Goal: Information Seeking & Learning: Learn about a topic

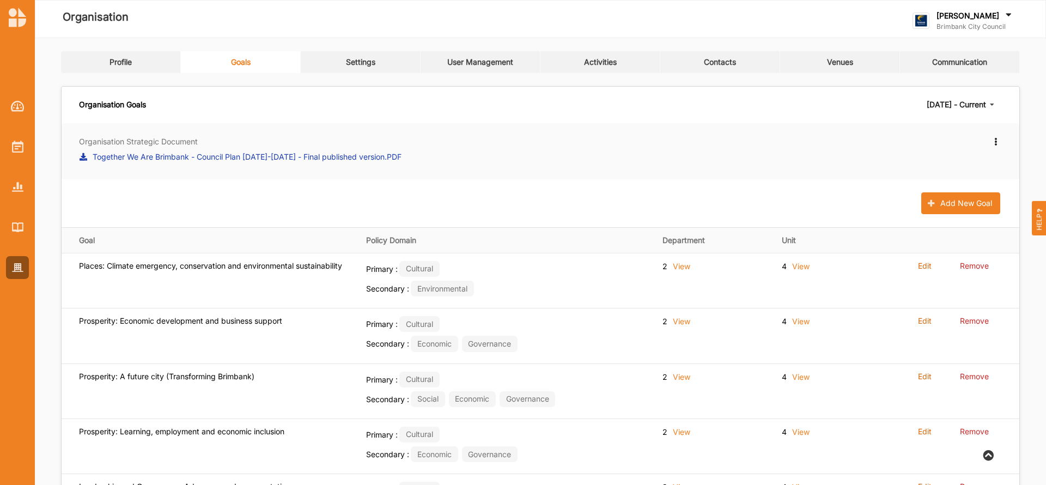
scroll to position [190, 0]
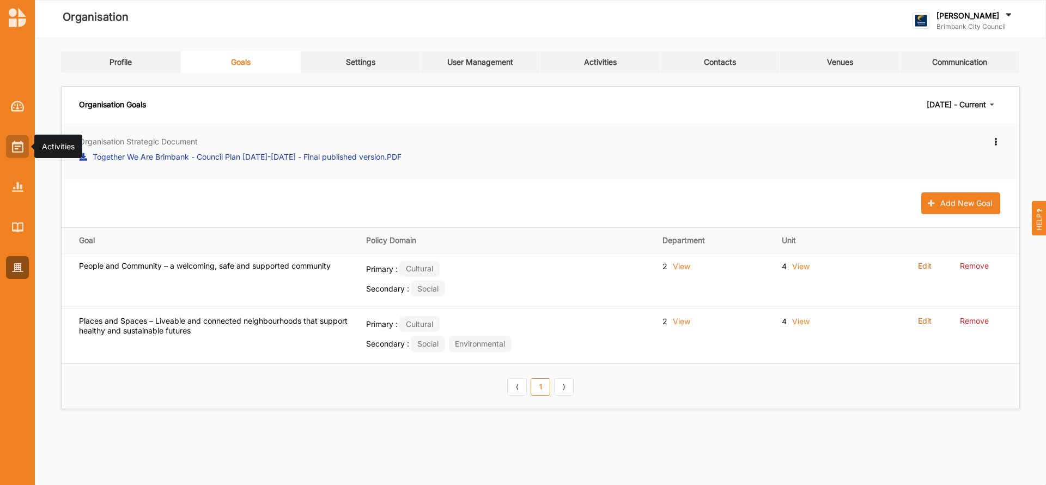
click at [15, 153] on div at bounding box center [17, 146] width 23 height 23
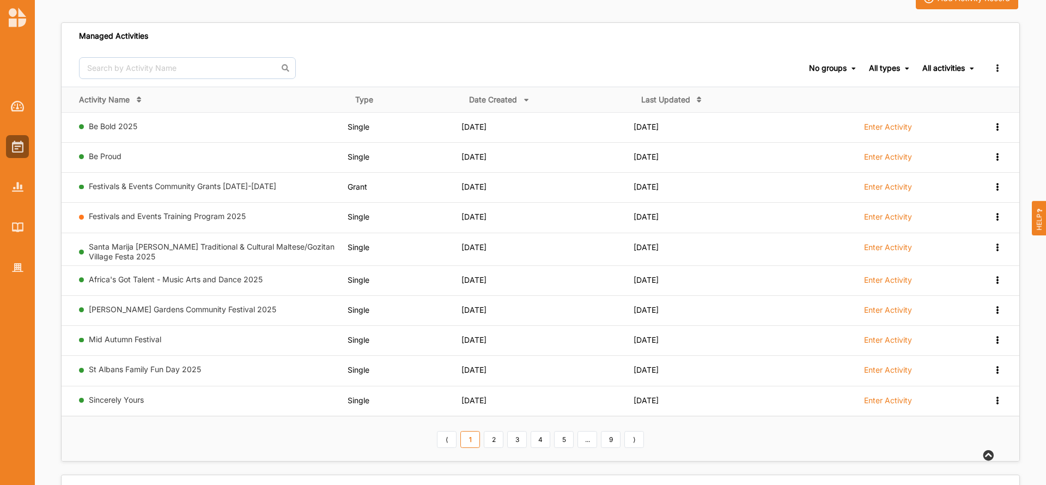
scroll to position [98, 0]
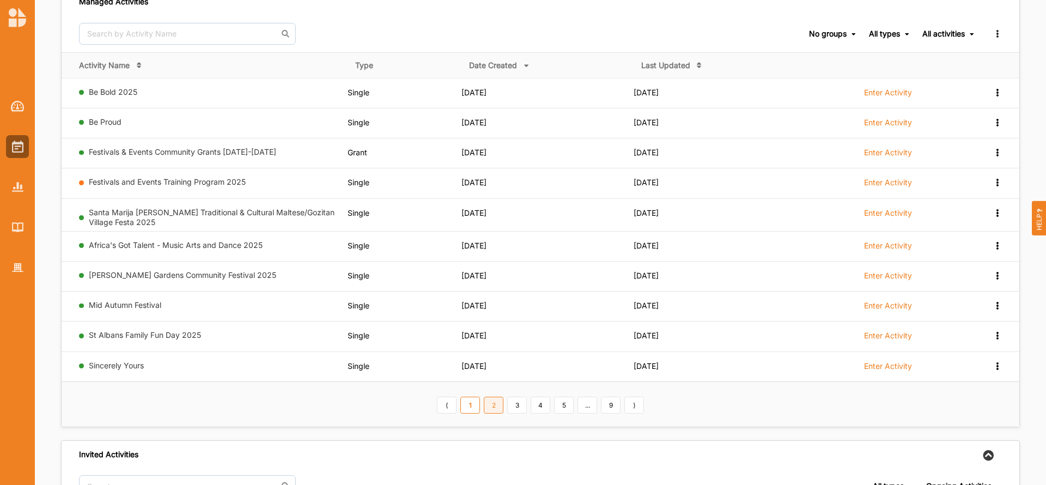
click at [494, 407] on link "2" at bounding box center [494, 405] width 20 height 17
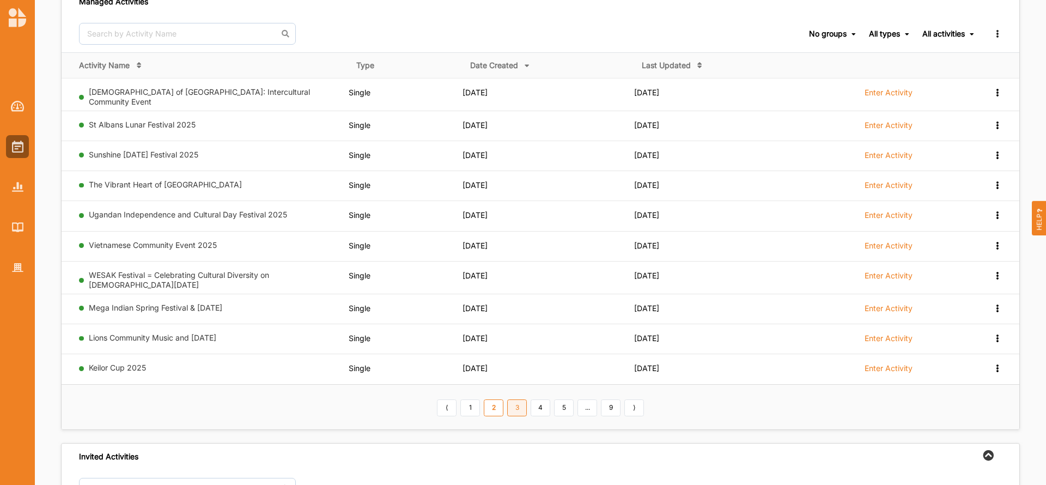
click at [518, 402] on link "3" at bounding box center [517, 407] width 20 height 17
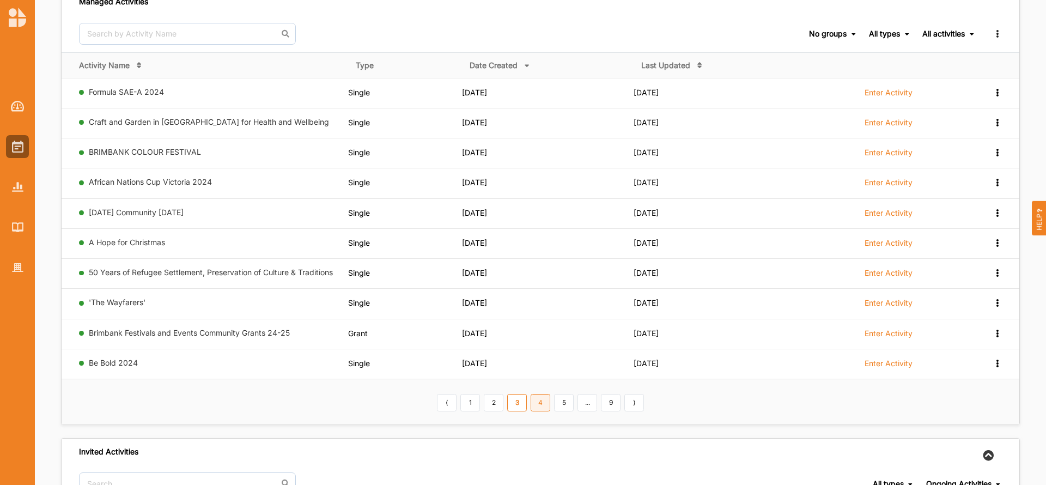
click at [542, 405] on link "4" at bounding box center [541, 402] width 20 height 17
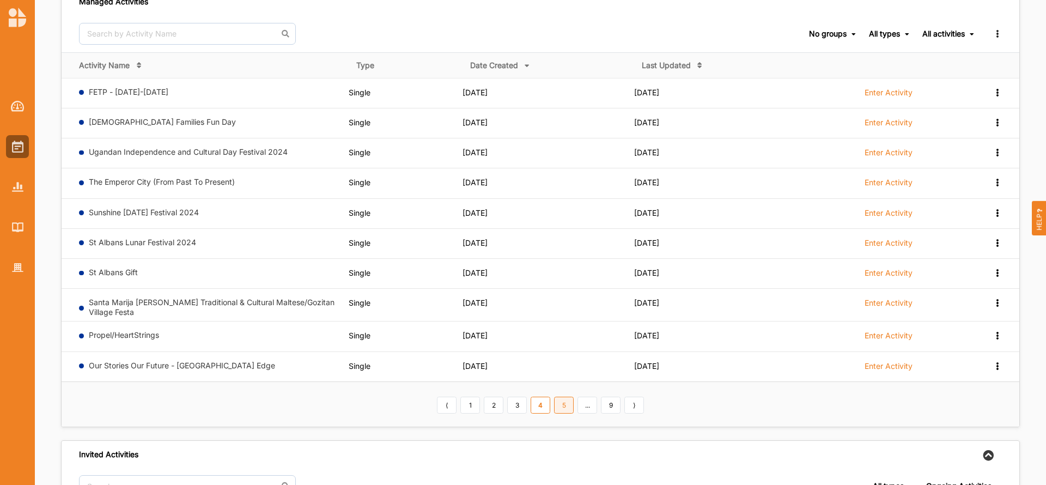
click at [568, 404] on link "5" at bounding box center [564, 405] width 20 height 17
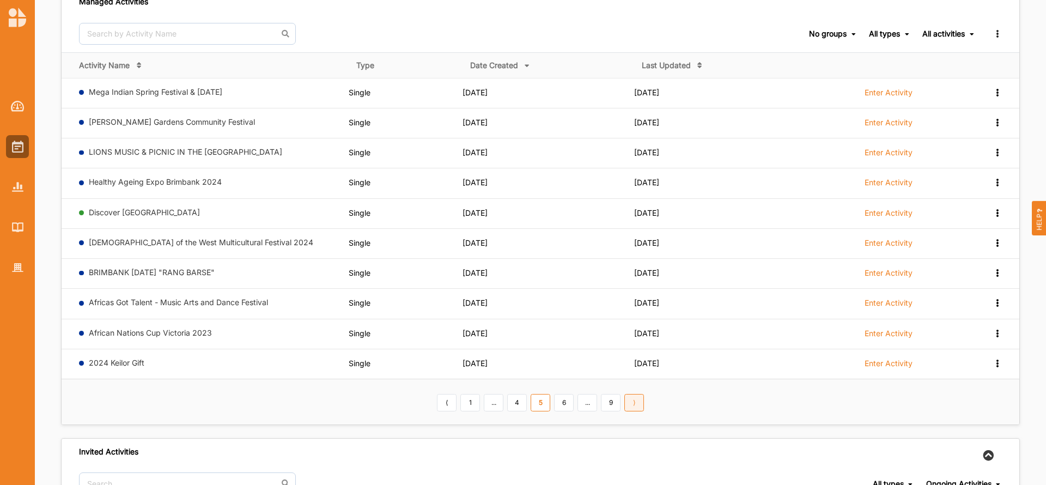
click at [634, 405] on link "⟩" at bounding box center [634, 402] width 20 height 17
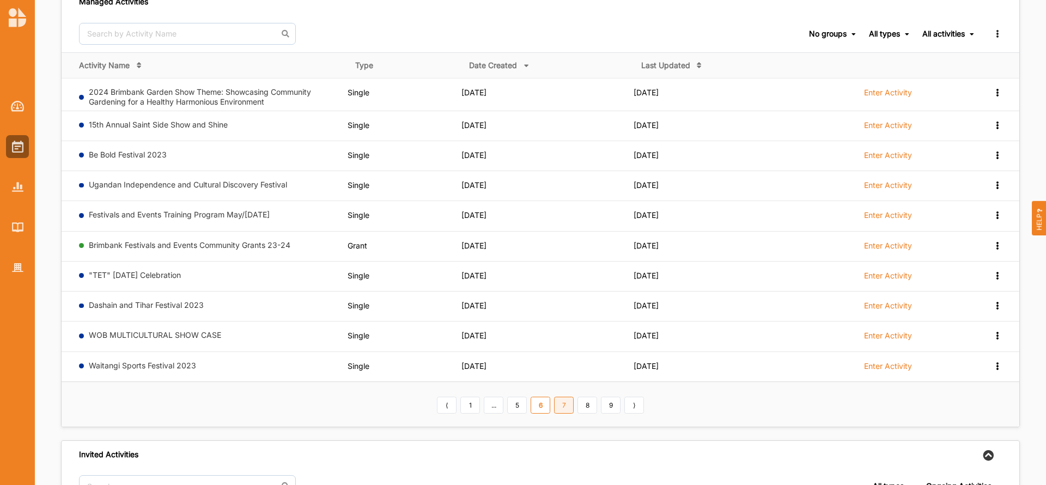
click at [567, 405] on link "7" at bounding box center [564, 405] width 20 height 17
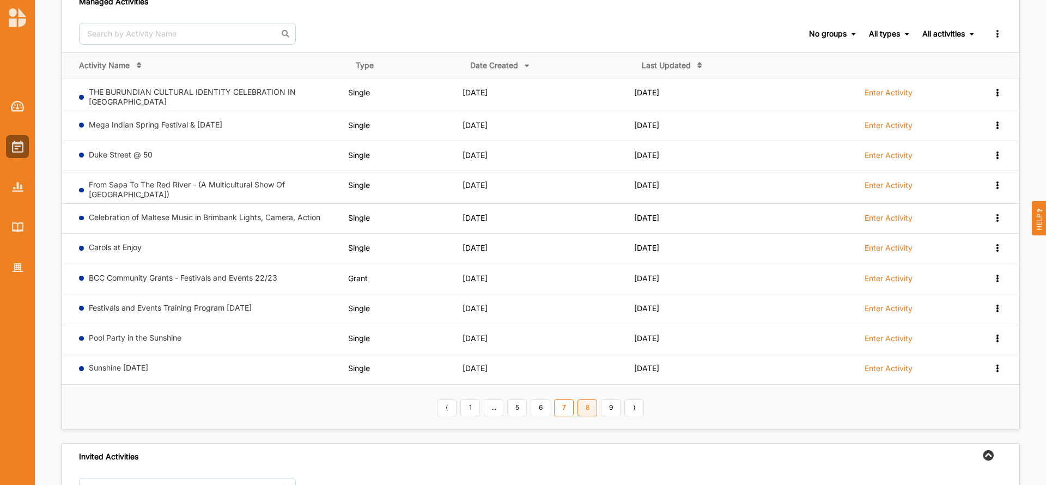
click at [585, 402] on link "8" at bounding box center [587, 407] width 20 height 17
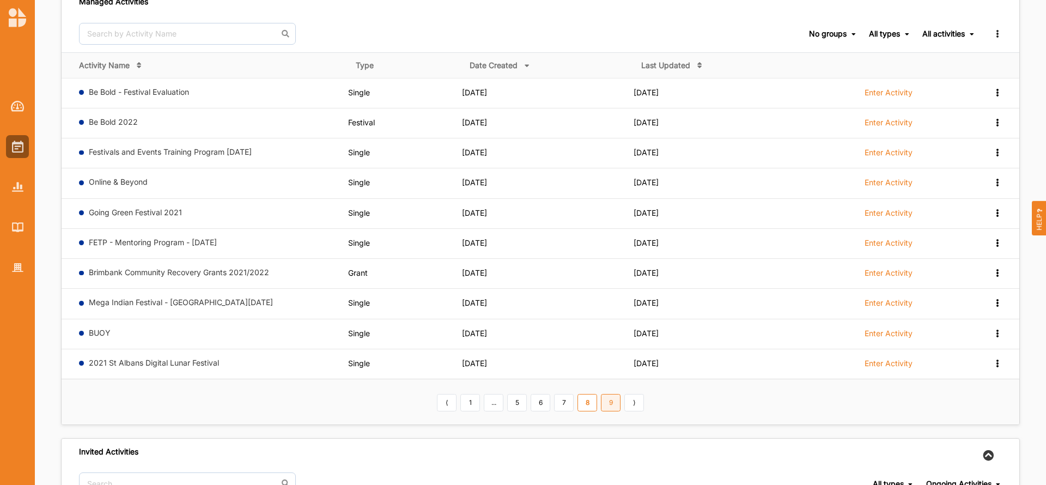
click at [607, 403] on link "9" at bounding box center [611, 402] width 20 height 17
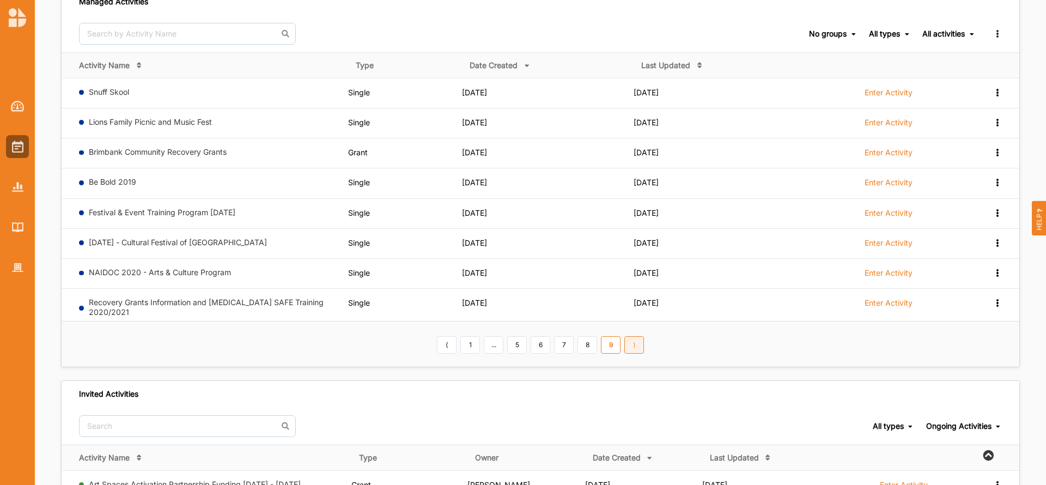
click at [641, 342] on link "⟩" at bounding box center [634, 344] width 20 height 17
click at [470, 343] on link "1" at bounding box center [470, 344] width 20 height 17
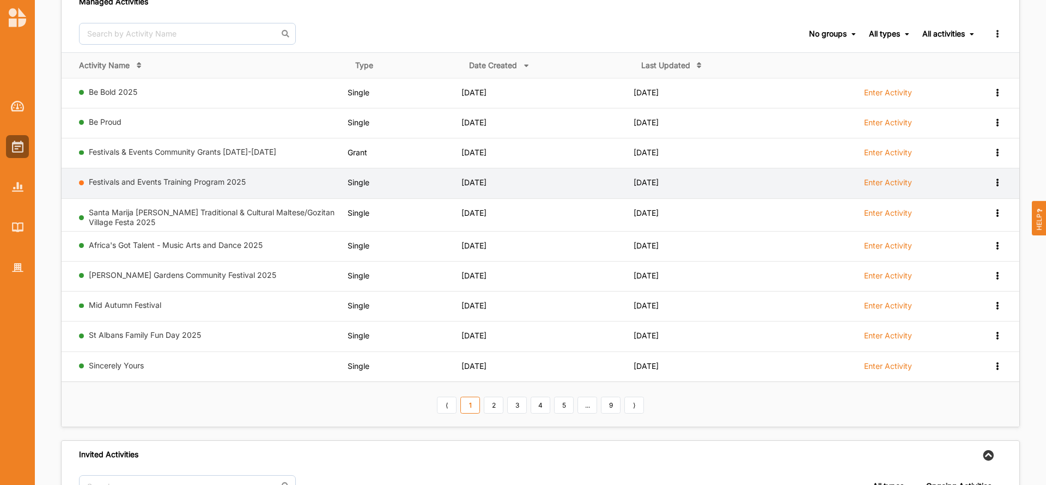
click at [872, 183] on label "Enter Activity" at bounding box center [888, 183] width 48 height 10
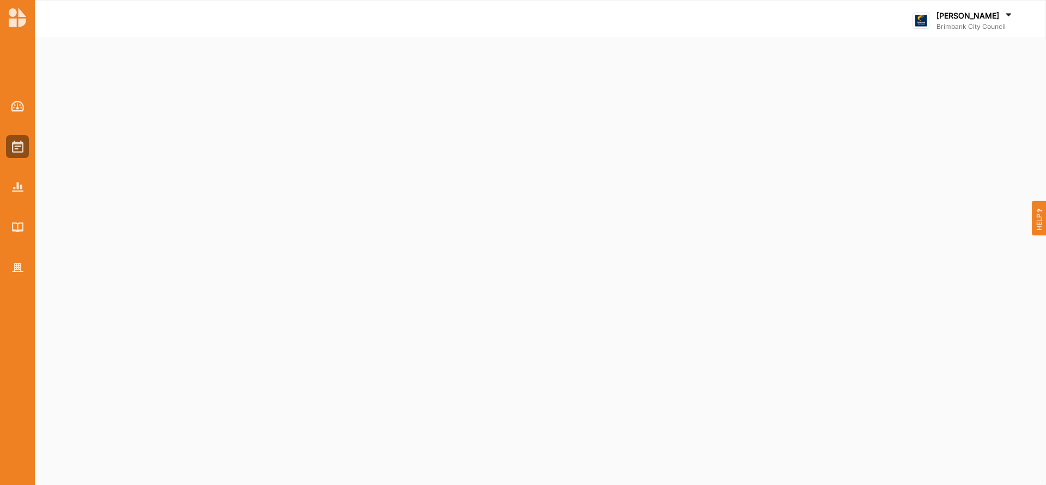
select select "2"
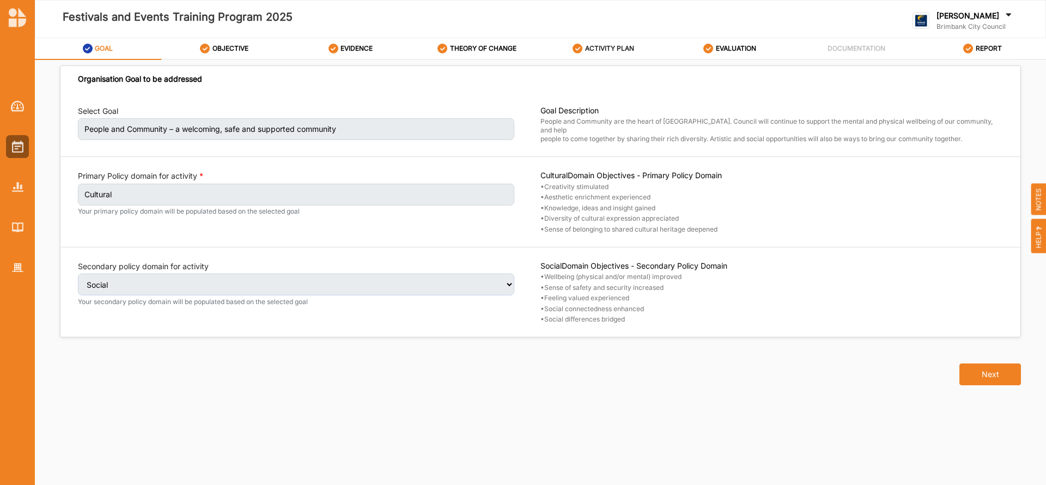
click at [607, 47] on label "ACTIVITY PLAN" at bounding box center [609, 48] width 49 height 9
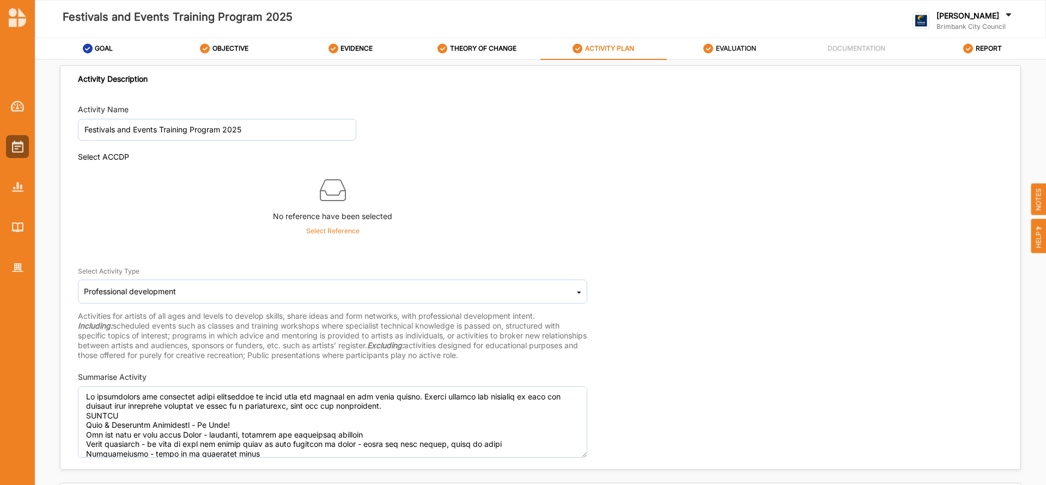
click at [738, 49] on label "EVALUATION" at bounding box center [736, 48] width 40 height 9
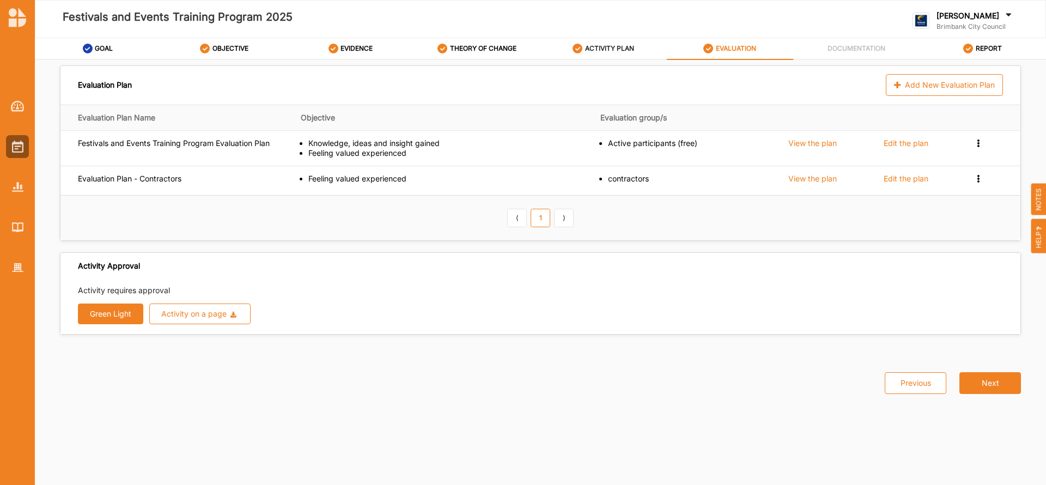
click at [588, 47] on label "ACTIVITY PLAN" at bounding box center [609, 48] width 49 height 9
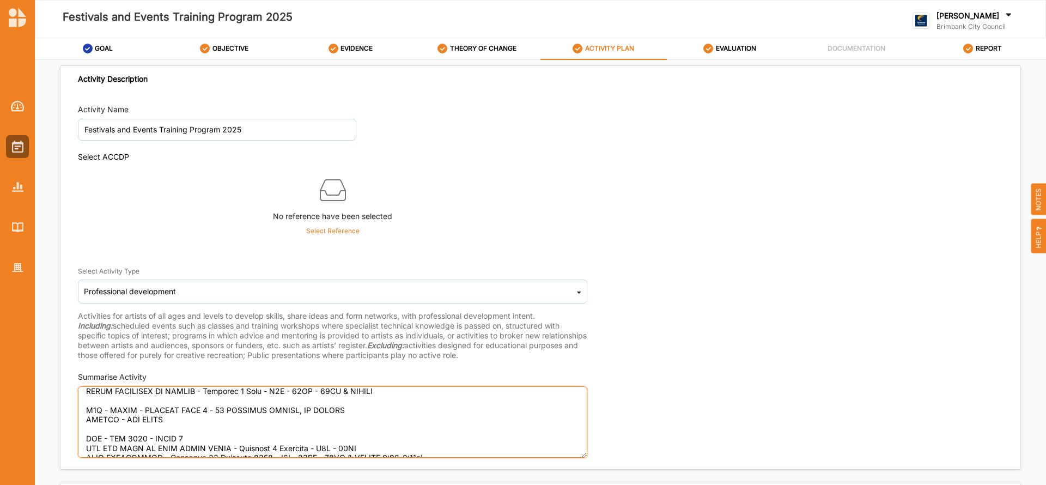
scroll to position [216, 0]
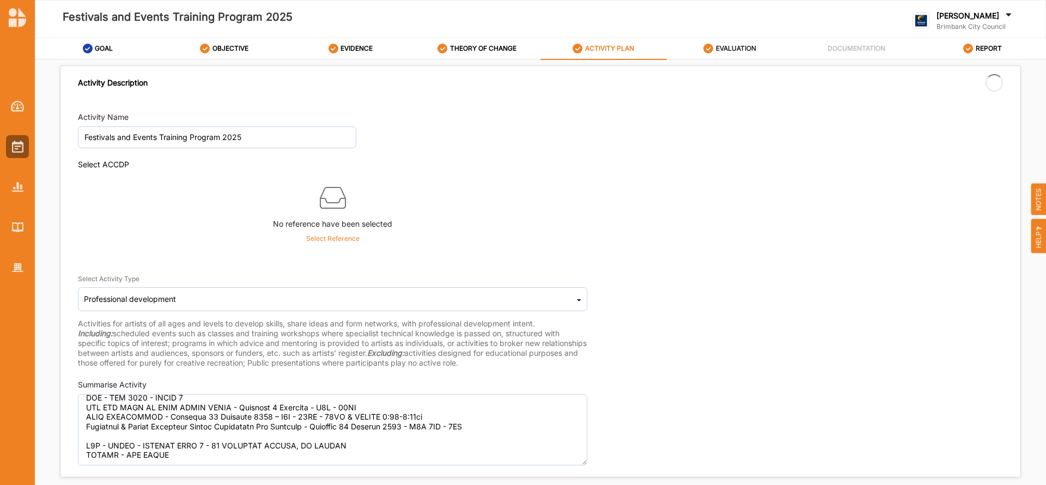
click at [732, 46] on label "EVALUATION" at bounding box center [736, 48] width 40 height 9
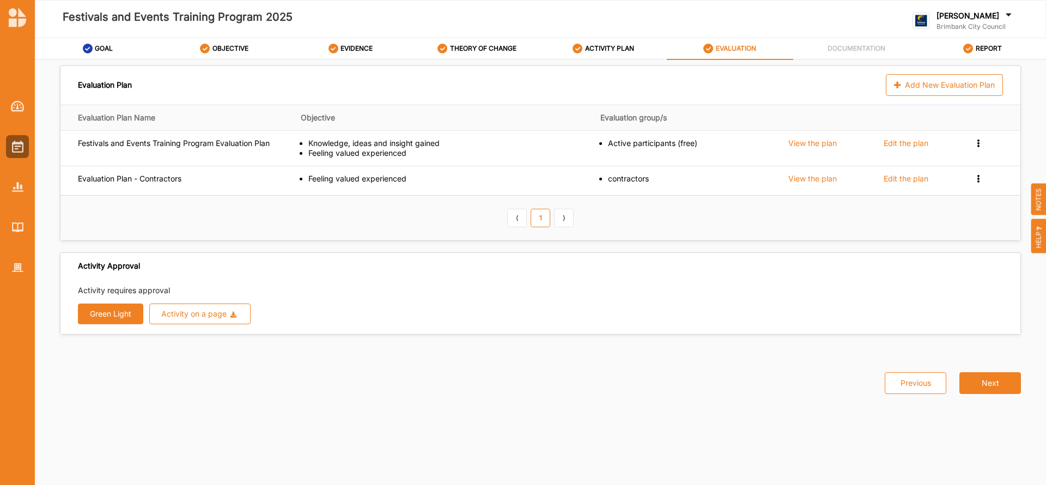
click at [102, 317] on button "Green Light" at bounding box center [110, 313] width 65 height 21
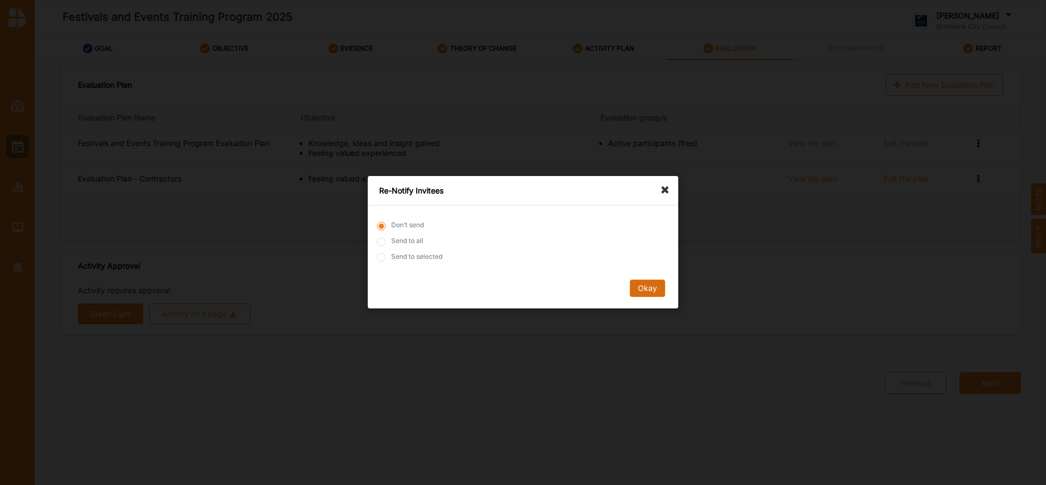
click at [650, 283] on button "Okay" at bounding box center [647, 288] width 35 height 17
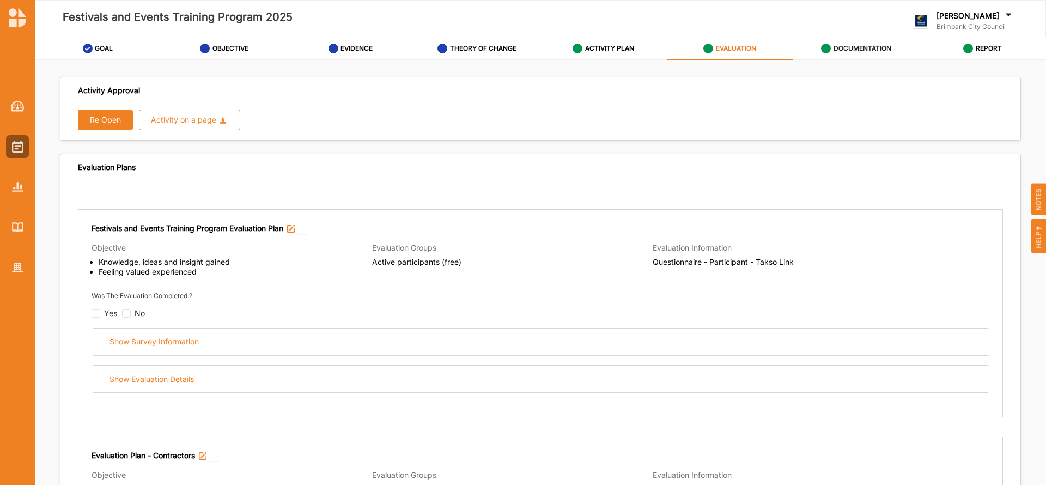
click at [861, 46] on label "DOCUMENTATION" at bounding box center [863, 48] width 58 height 9
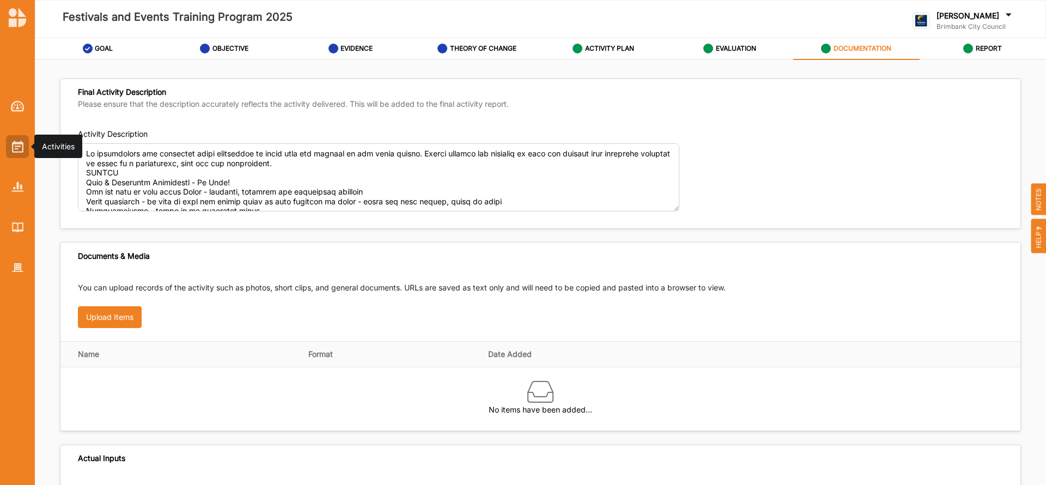
click at [17, 145] on img at bounding box center [17, 147] width 11 height 12
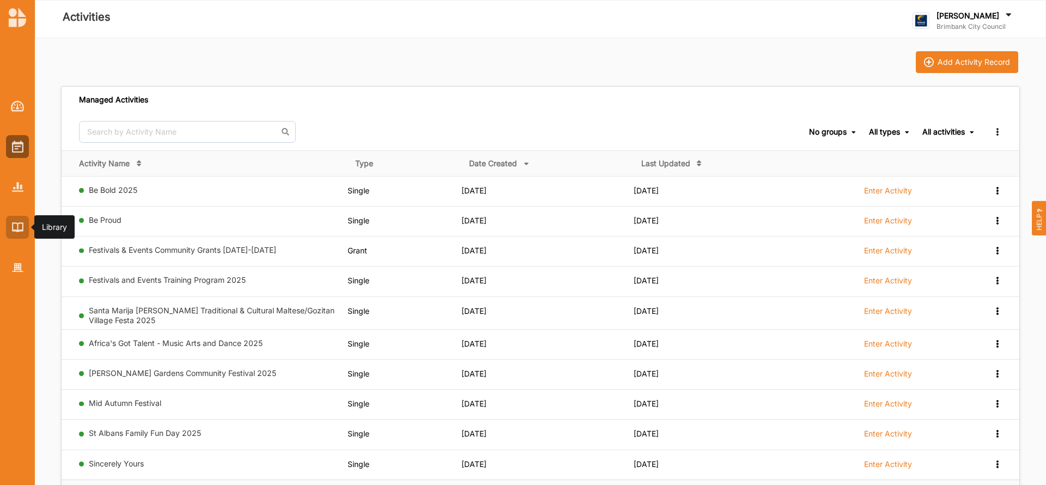
click at [17, 218] on div at bounding box center [17, 227] width 23 height 23
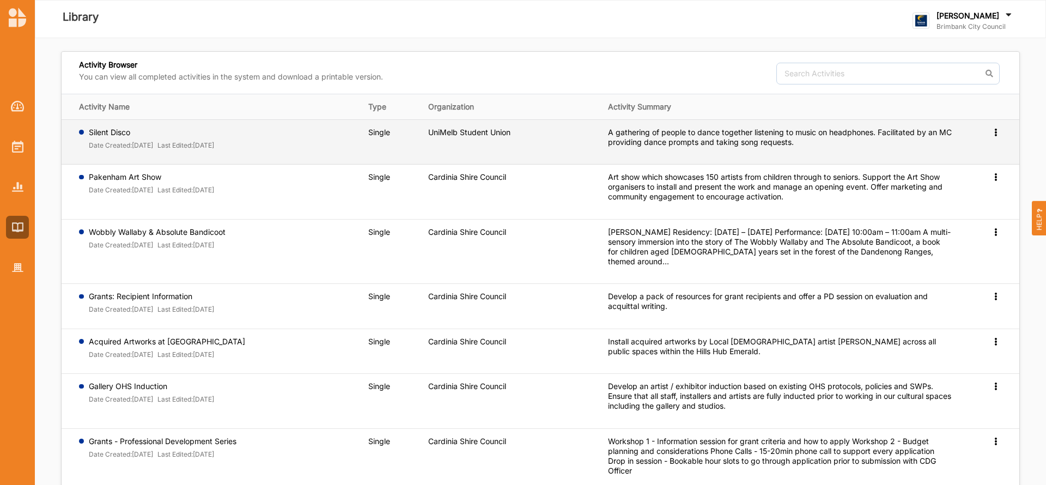
click at [105, 132] on label "Silent Disco" at bounding box center [152, 132] width 126 height 10
click at [995, 134] on icon at bounding box center [995, 131] width 9 height 8
click at [980, 148] on span "Preview" at bounding box center [978, 149] width 28 height 9
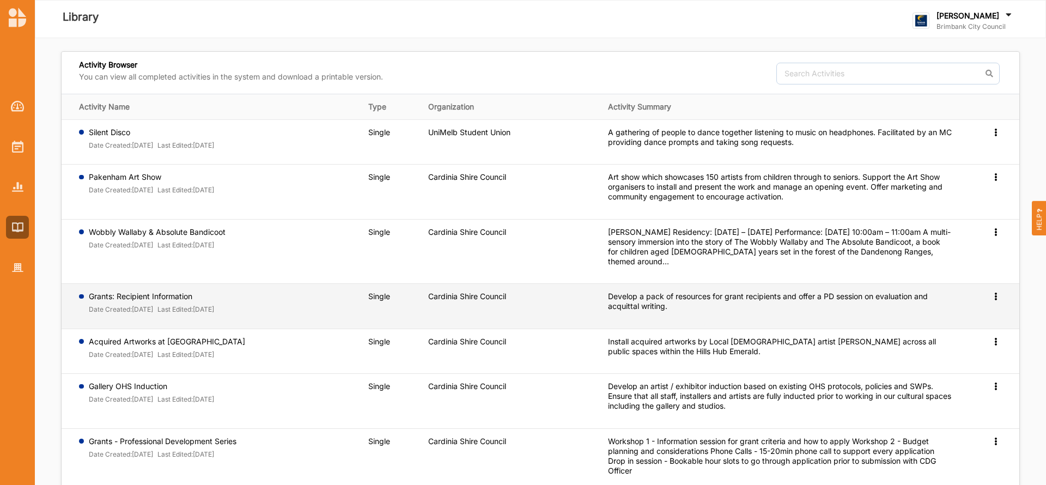
click at [995, 297] on icon at bounding box center [995, 295] width 9 height 8
click at [988, 313] on span "Preview" at bounding box center [978, 313] width 28 height 9
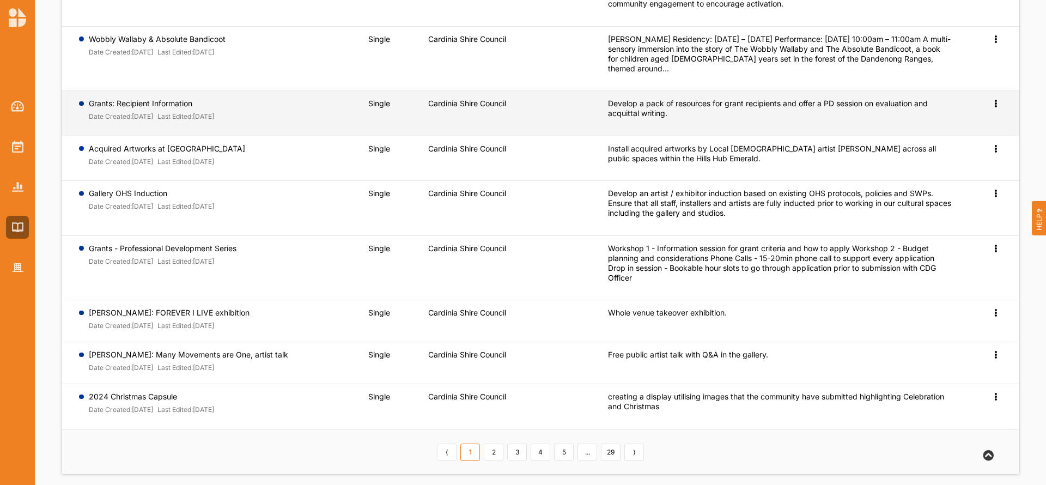
scroll to position [196, 0]
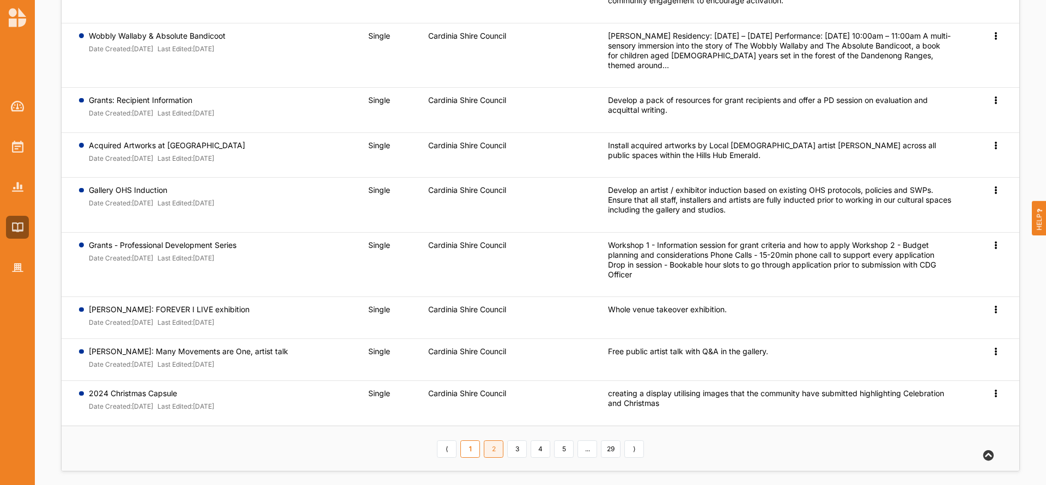
click at [492, 448] on link "2" at bounding box center [494, 448] width 20 height 17
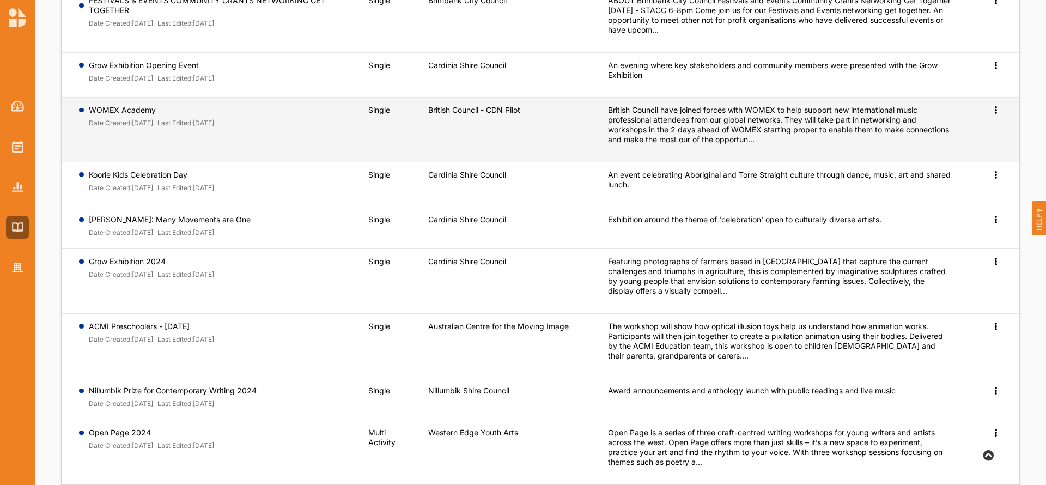
click at [994, 108] on icon at bounding box center [995, 109] width 9 height 8
click at [973, 130] on span "Preview" at bounding box center [978, 127] width 28 height 9
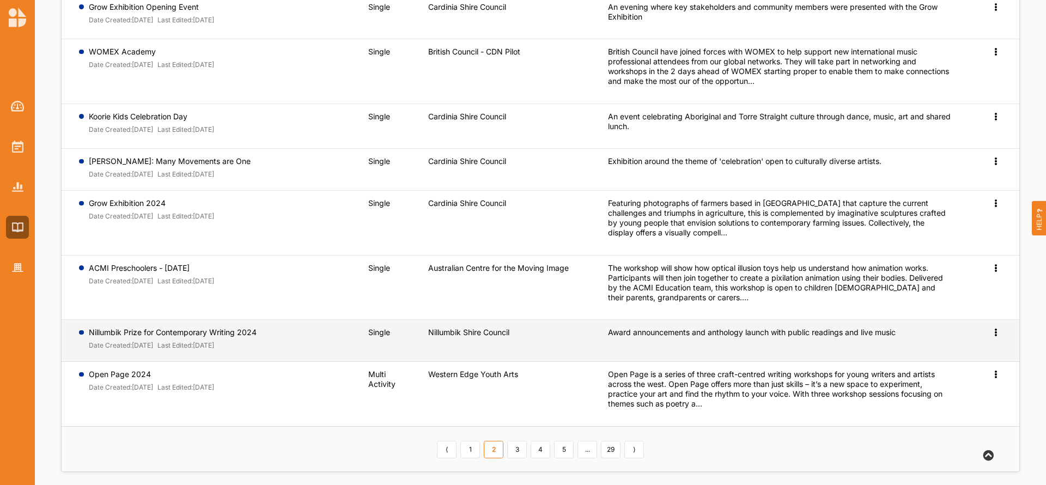
scroll to position [262, 0]
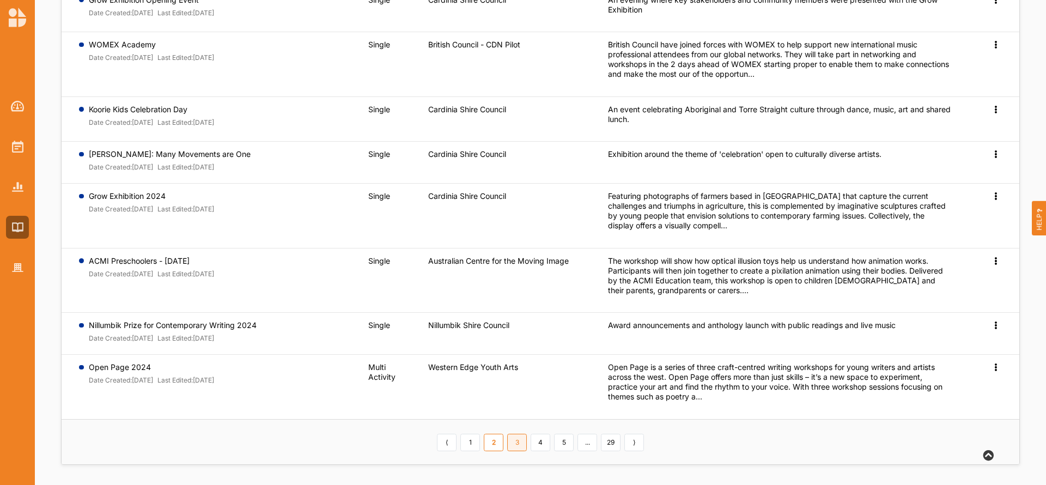
click at [518, 443] on link "3" at bounding box center [517, 442] width 20 height 17
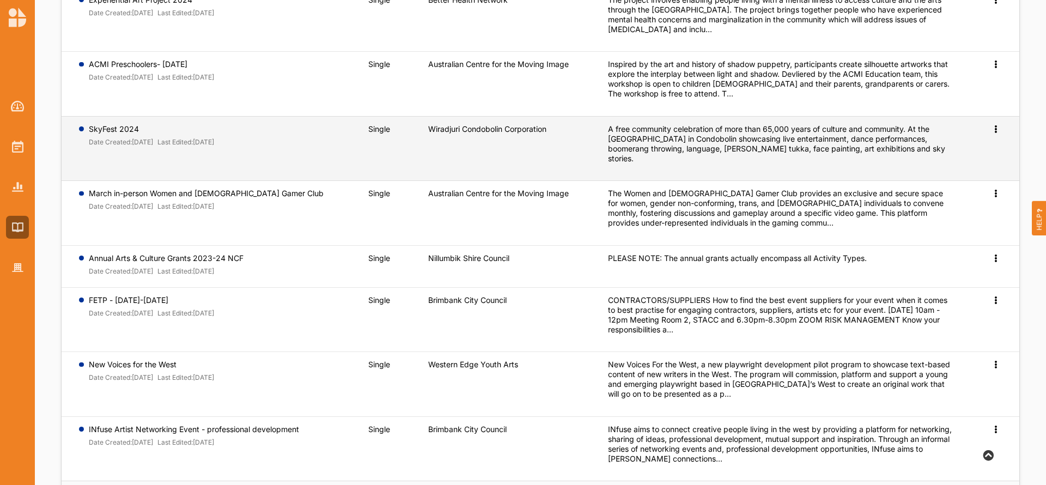
click at [998, 129] on icon at bounding box center [995, 128] width 9 height 8
click at [982, 149] on span "Preview" at bounding box center [978, 146] width 28 height 9
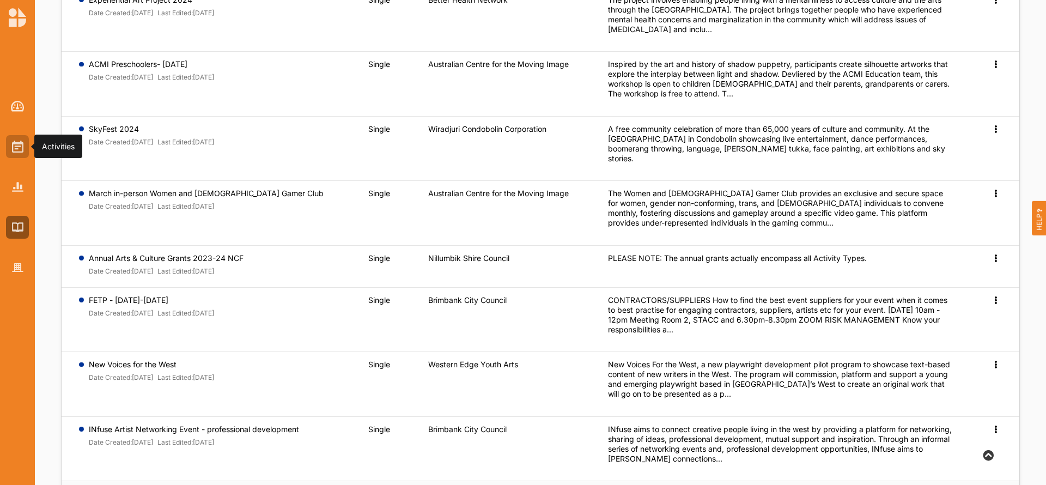
click at [12, 153] on div at bounding box center [17, 146] width 23 height 23
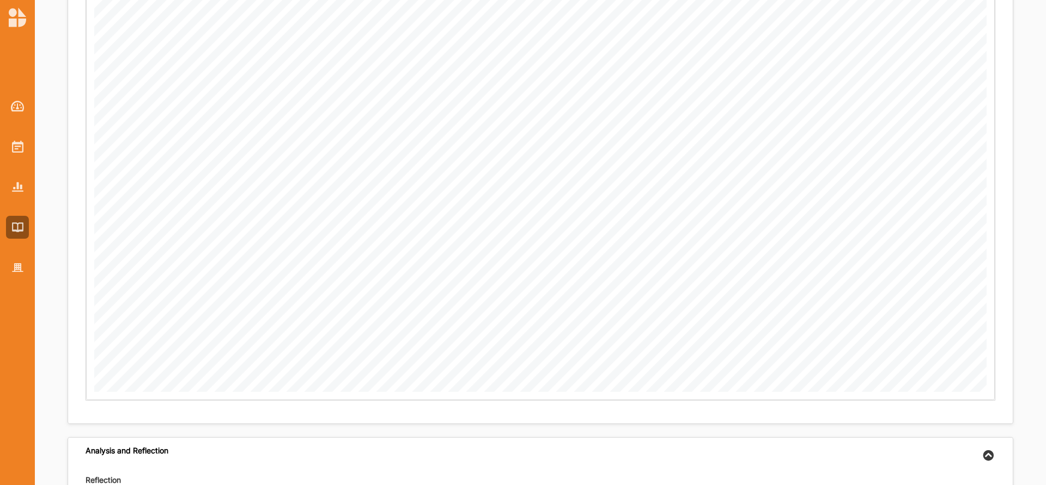
scroll to position [1693, 0]
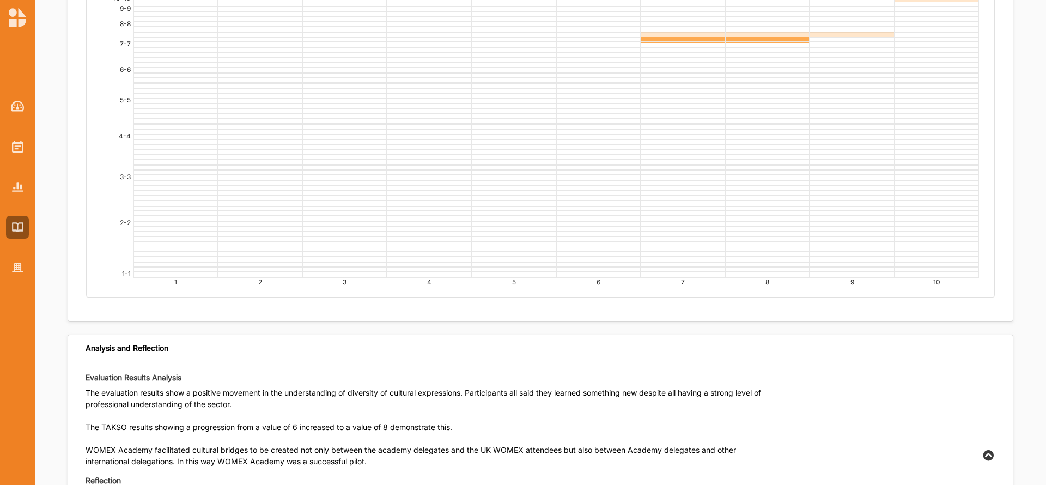
scroll to position [2674, 0]
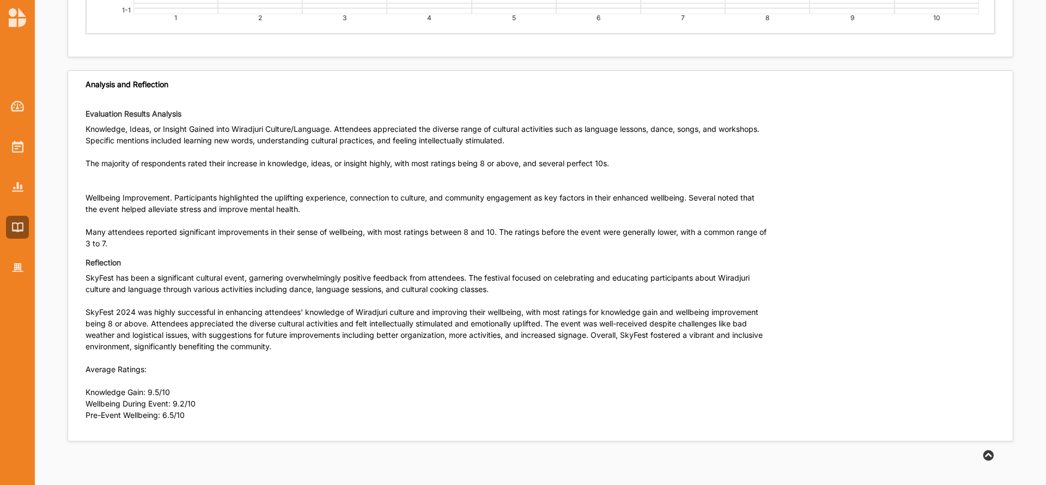
scroll to position [4021, 0]
